Goal: Transaction & Acquisition: Purchase product/service

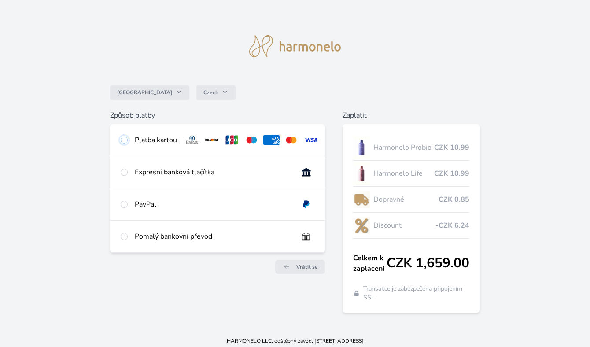
click at [124, 142] on input "radio" at bounding box center [124, 139] width 7 height 7
radio input "true"
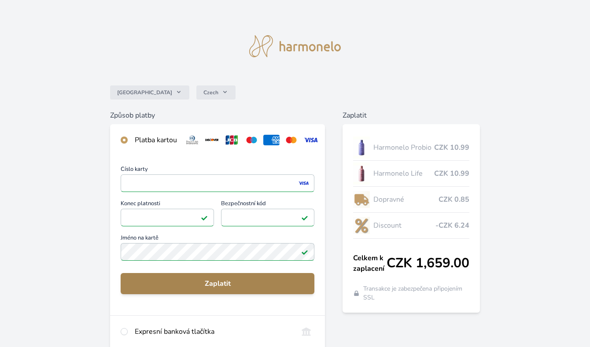
click at [155, 283] on span "Zaplatit" at bounding box center [218, 283] width 180 height 11
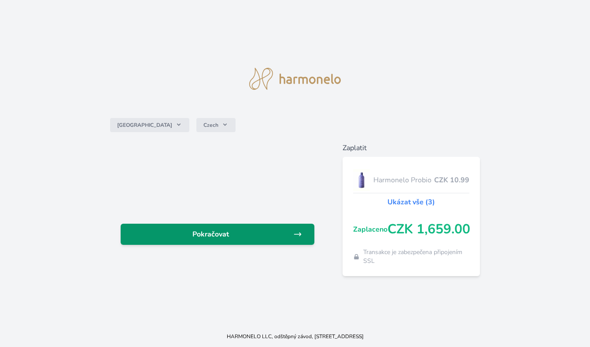
click at [192, 239] on link "Pokračovat" at bounding box center [218, 234] width 194 height 21
